Goal: Check status: Check status

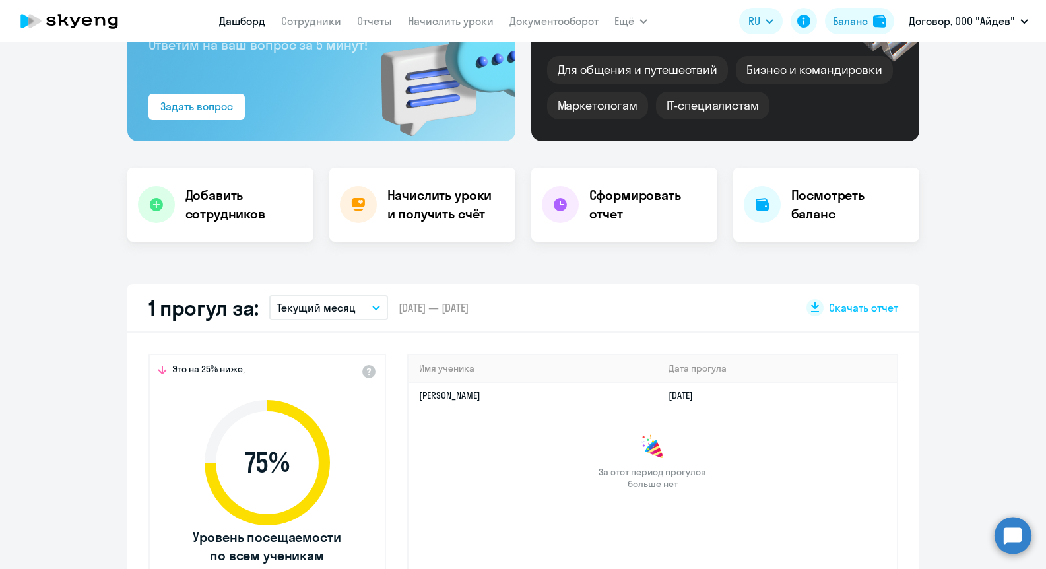
select select "30"
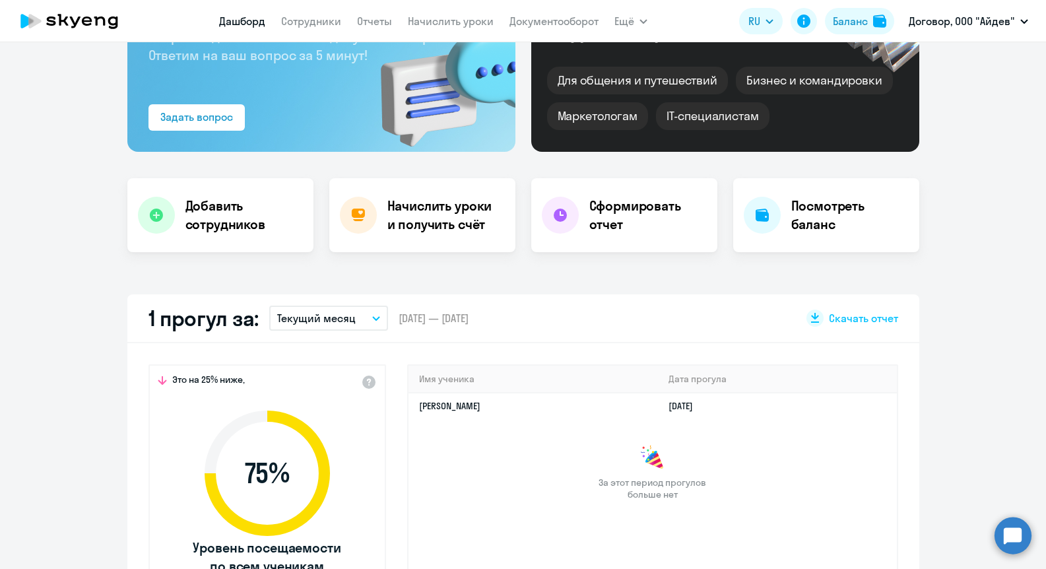
scroll to position [133, 0]
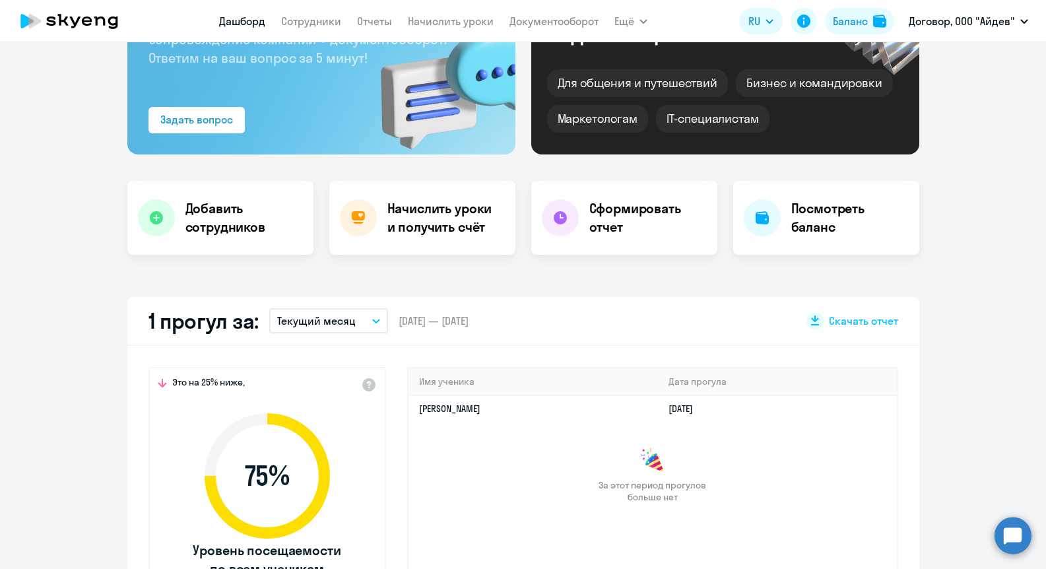
click at [349, 314] on button "Текущий месяц" at bounding box center [328, 320] width 119 height 25
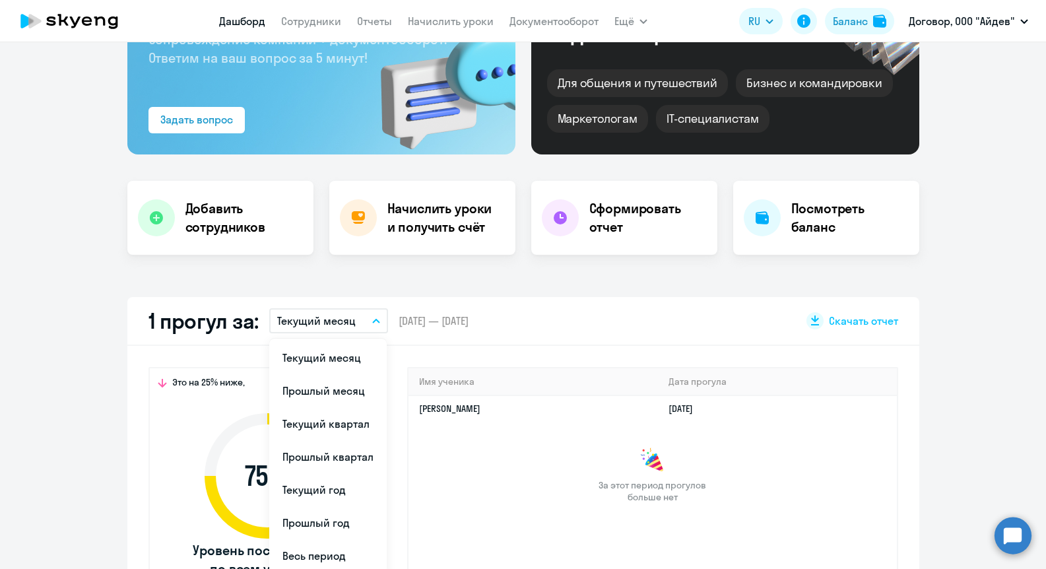
click at [640, 298] on div "1 прогул за: Текущий месяц Текущий месяц Прошлый месяц Текущий квартал [GEOGRAP…" at bounding box center [523, 321] width 792 height 49
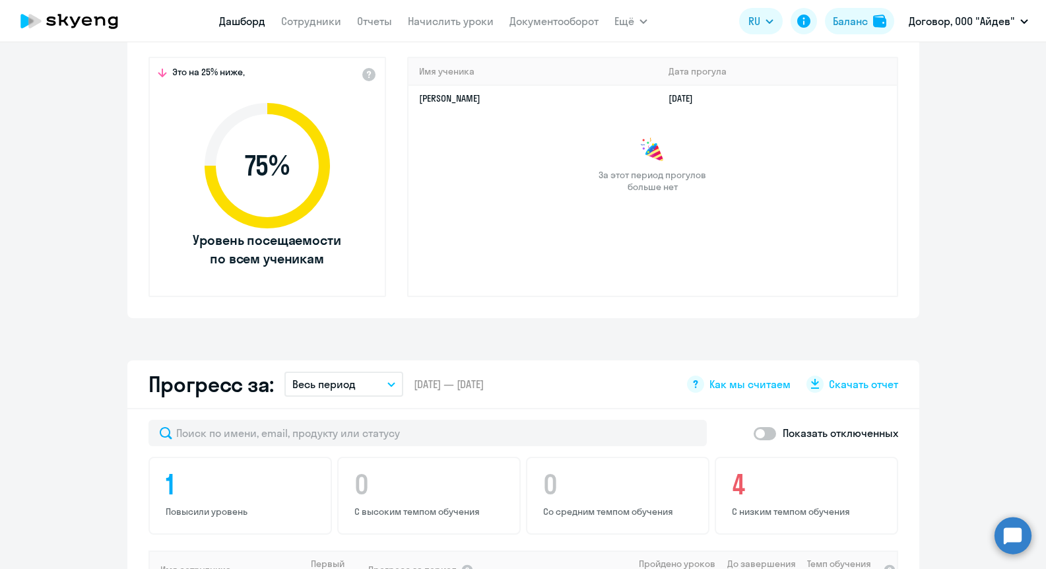
scroll to position [270, 0]
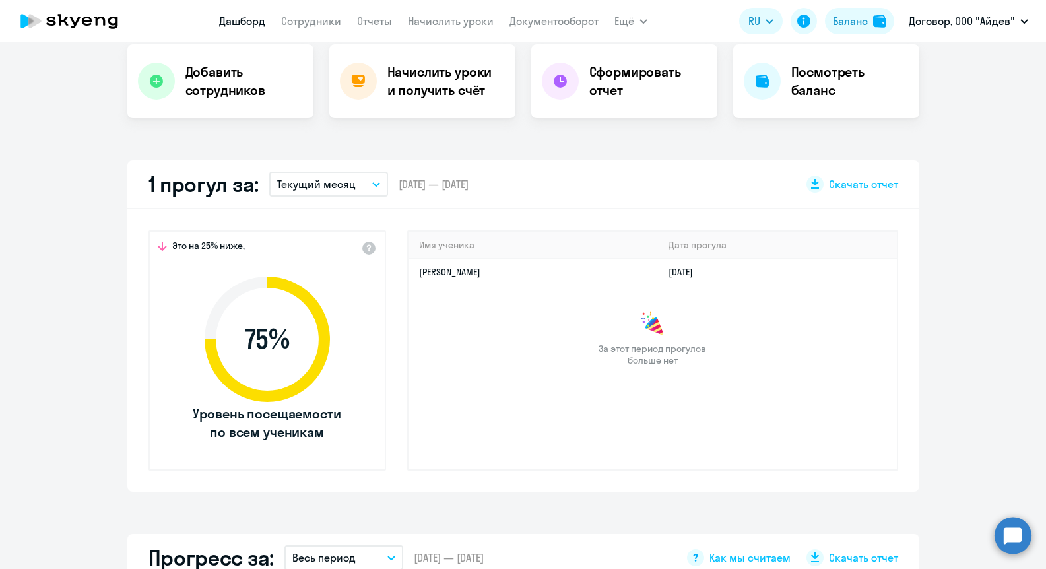
click at [342, 184] on p "Текущий месяц" at bounding box center [316, 184] width 79 height 16
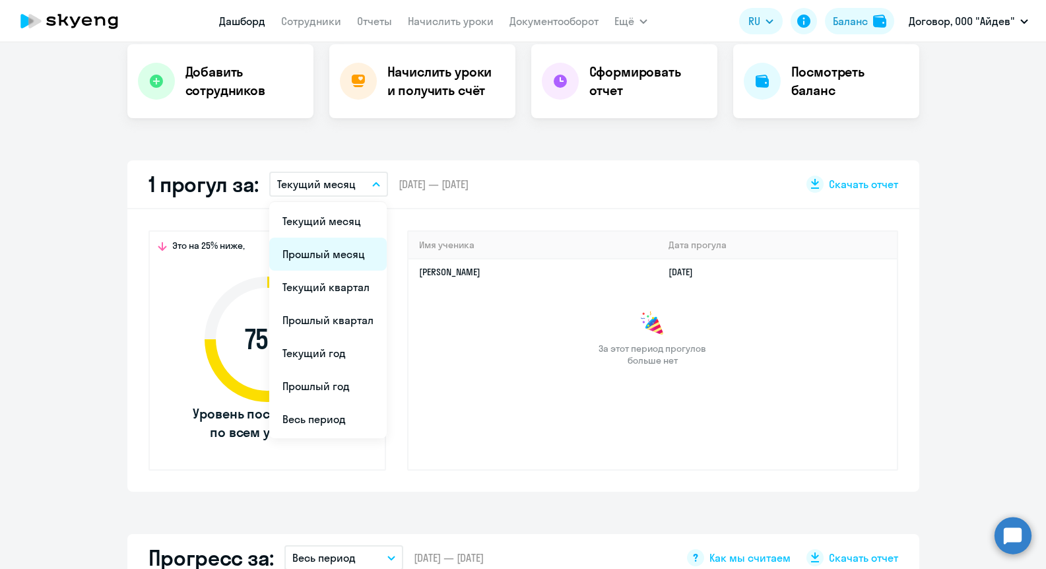
click at [323, 247] on li "Прошлый месяц" at bounding box center [328, 254] width 118 height 33
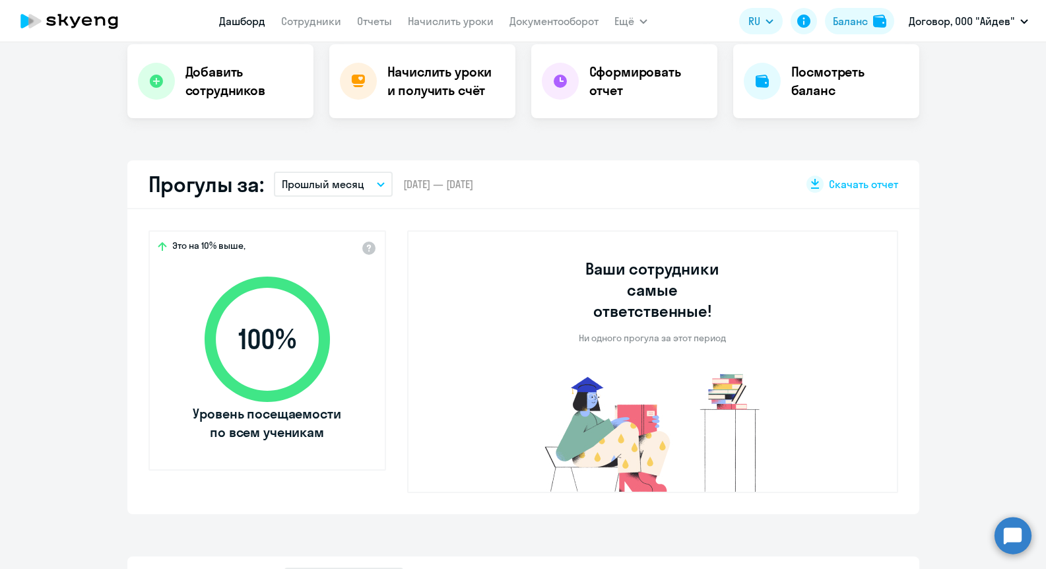
click at [319, 178] on p "Прошлый месяц" at bounding box center [323, 184] width 83 height 16
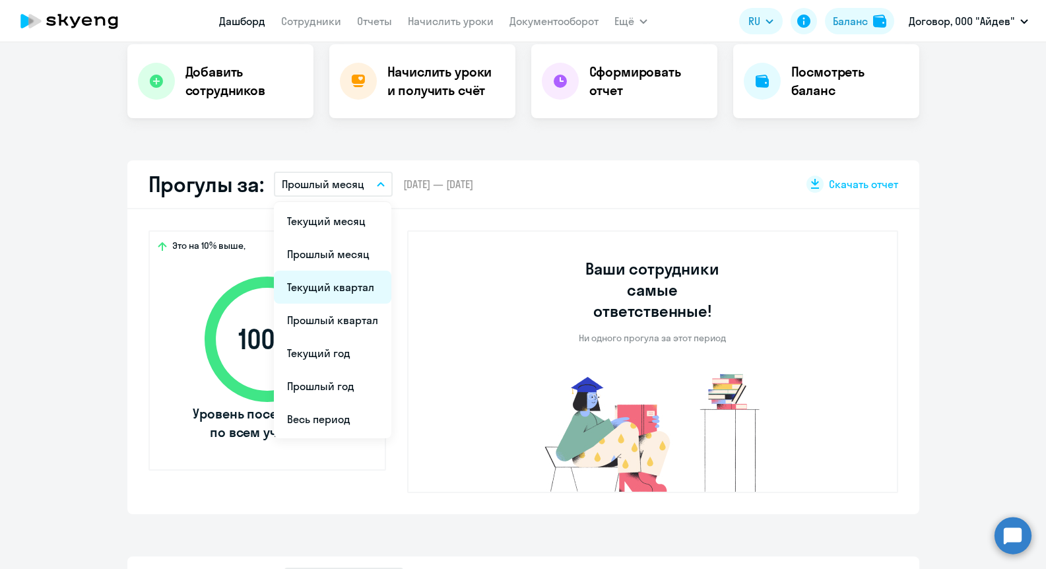
click at [335, 281] on li "Текущий квартал" at bounding box center [333, 287] width 118 height 33
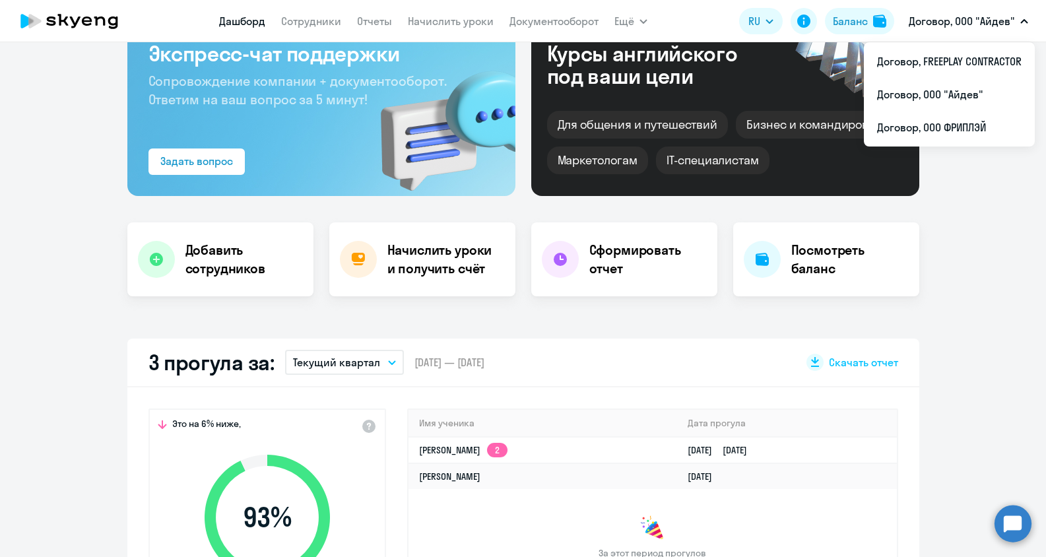
scroll to position [0, 0]
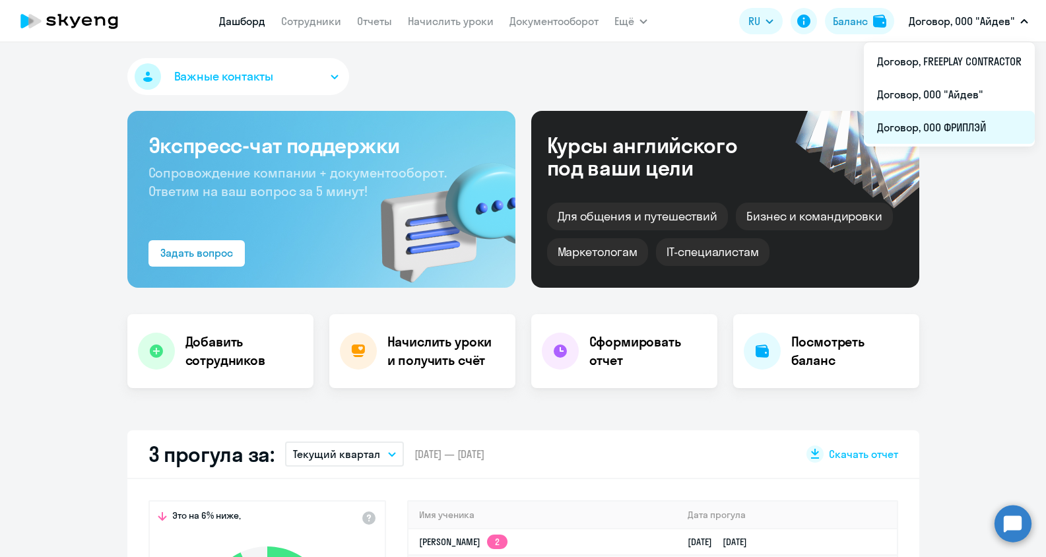
click at [962, 125] on li "Договор, ООО ФРИПЛЭЙ" at bounding box center [949, 127] width 171 height 33
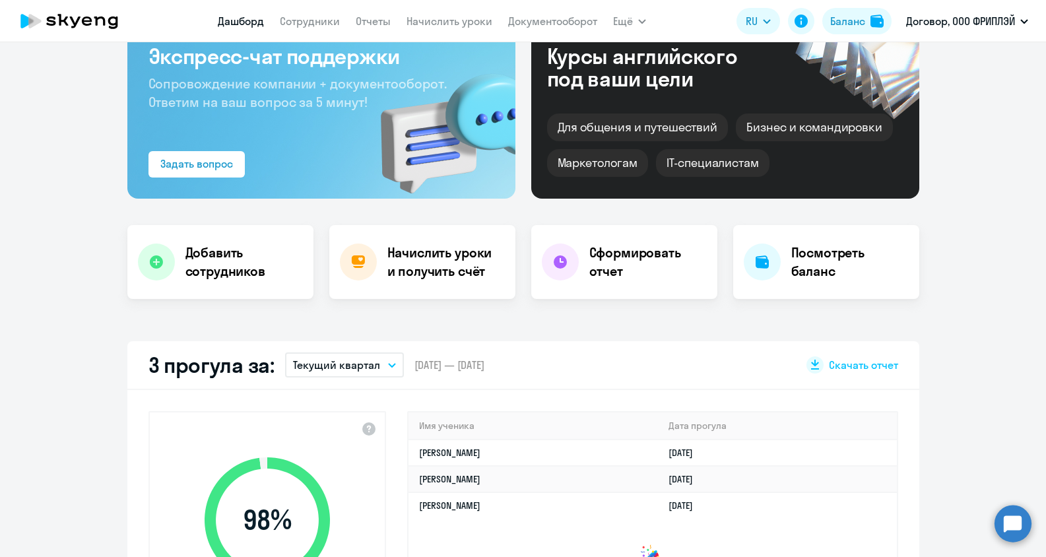
scroll to position [90, 0]
drag, startPoint x: 339, startPoint y: 376, endPoint x: 344, endPoint y: 369, distance: 9.0
click at [339, 374] on button "Текущий квартал" at bounding box center [344, 364] width 119 height 25
click at [346, 367] on p "Текущий квартал" at bounding box center [336, 365] width 87 height 16
click at [351, 373] on button "Текущий квартал" at bounding box center [344, 364] width 119 height 25
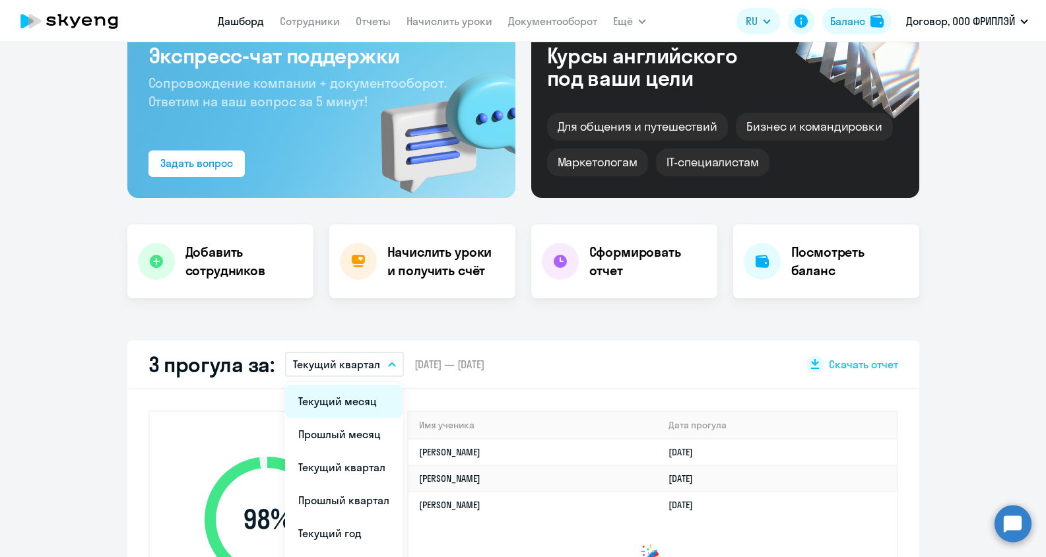
click at [362, 401] on li "Текущий месяц" at bounding box center [344, 401] width 118 height 33
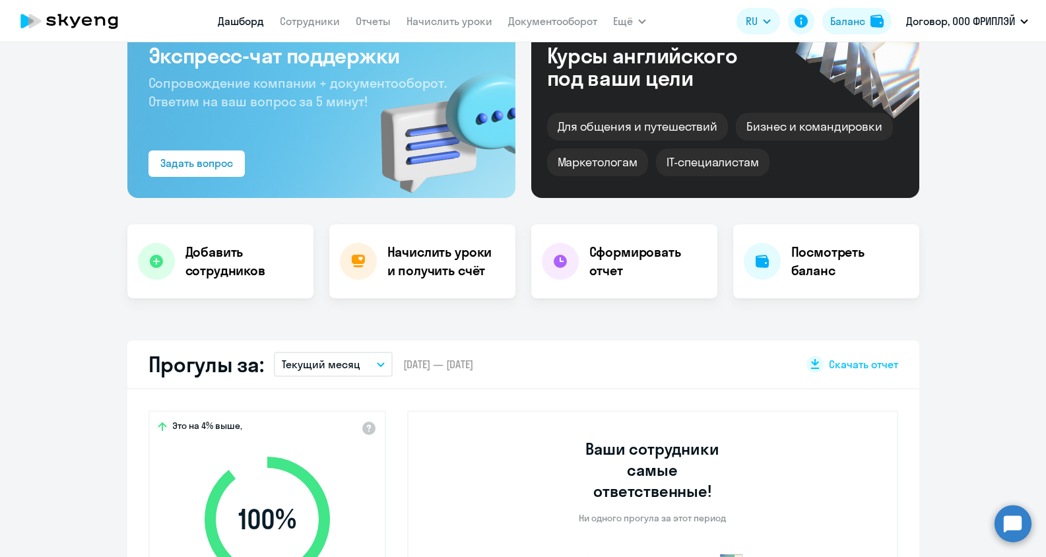
select select "30"
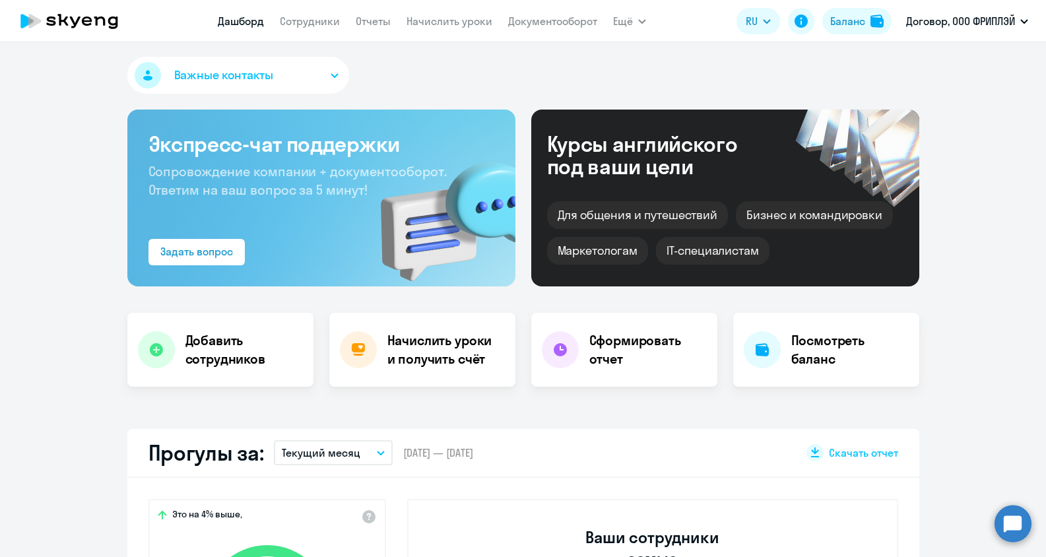
scroll to position [0, 0]
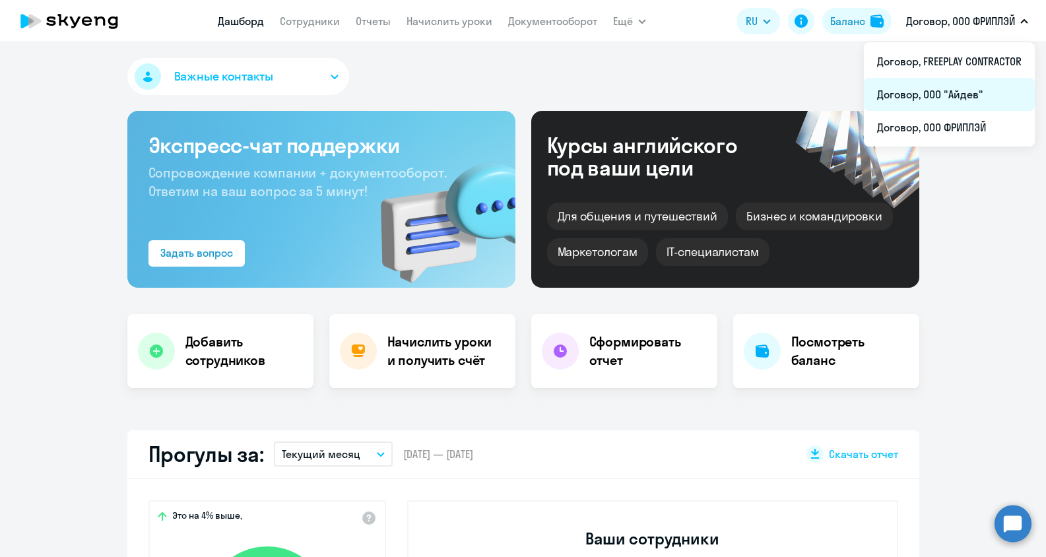
click at [941, 100] on li "Договор, ООО "Айдев"" at bounding box center [949, 94] width 171 height 33
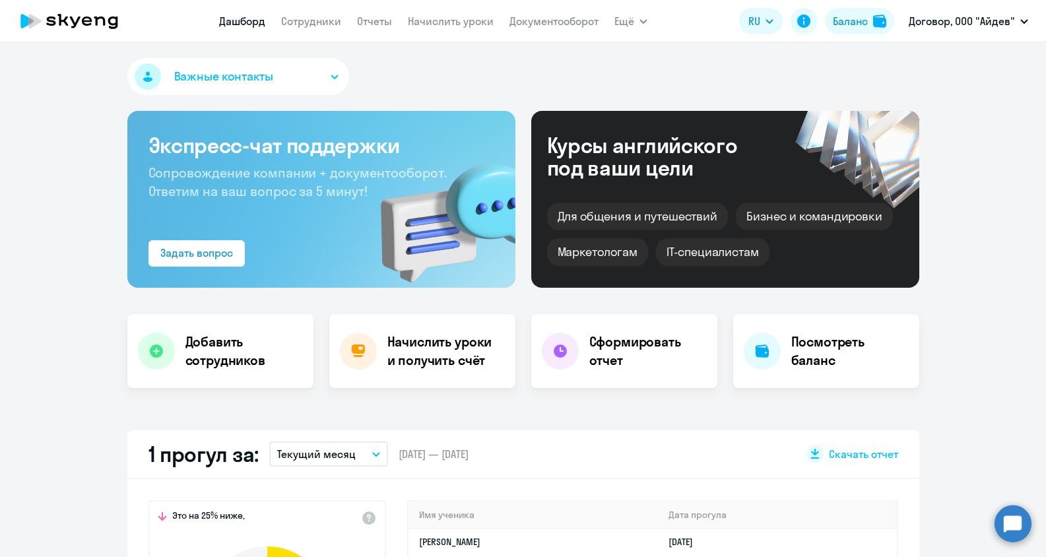
select select "30"
click at [325, 20] on link "Сотрудники" at bounding box center [311, 21] width 60 height 13
select select "30"
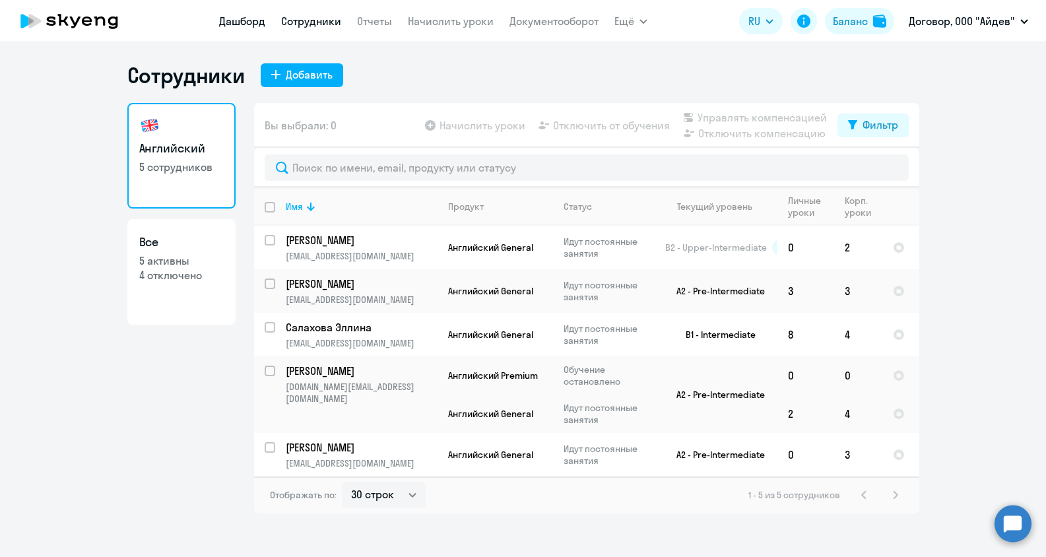
click at [237, 18] on link "Дашборд" at bounding box center [242, 21] width 46 height 13
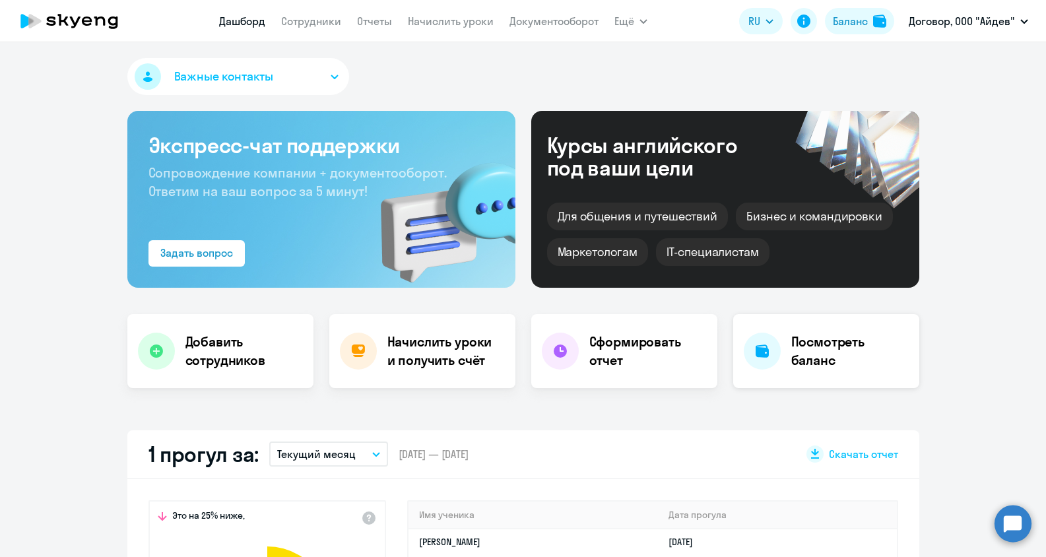
click at [824, 345] on h4 "Посмотреть баланс" at bounding box center [851, 351] width 118 height 37
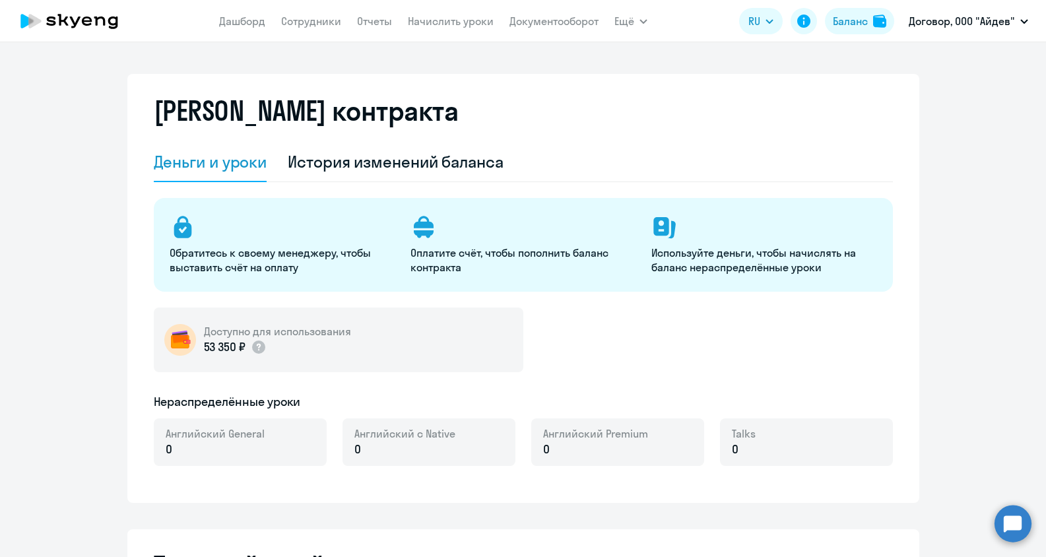
select select "english_adult_not_native_speaker"
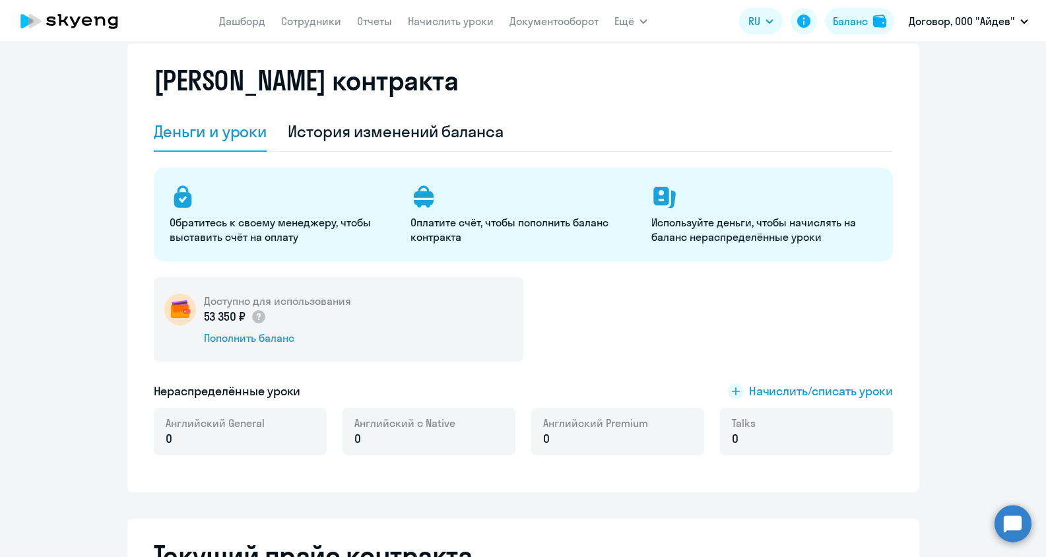
scroll to position [30, 0]
